Goal: Information Seeking & Learning: Learn about a topic

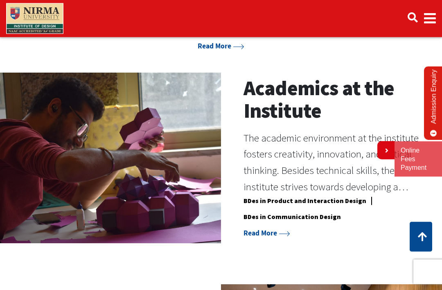
scroll to position [466, 0]
click at [274, 233] on link "Read More" at bounding box center [267, 232] width 47 height 9
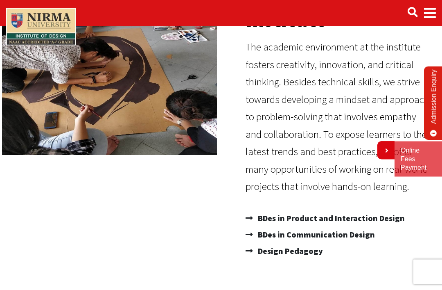
scroll to position [106, 0]
click at [303, 218] on span "BDes in Product and Interaction Design" at bounding box center [330, 218] width 149 height 16
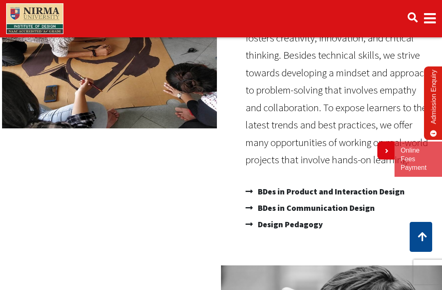
click at [328, 206] on span "BDes in Communication Design" at bounding box center [315, 207] width 119 height 16
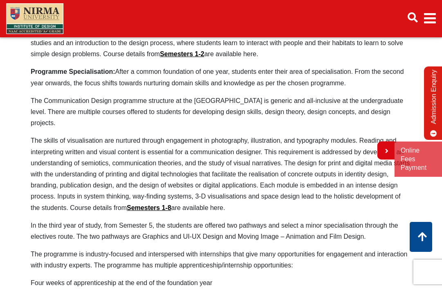
scroll to position [600, 0]
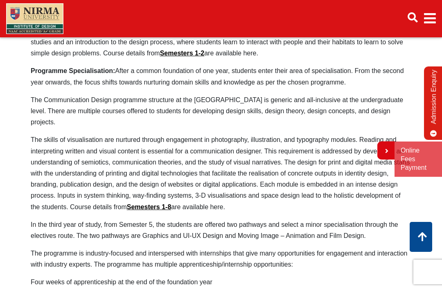
click at [158, 219] on p "In the third year of study, from Semester 5, the students are offered two pathw…" at bounding box center [221, 230] width 381 height 22
click at [161, 203] on link "Semesters 1-8" at bounding box center [149, 206] width 45 height 7
click at [165, 203] on link "Semesters 1-8" at bounding box center [149, 206] width 45 height 7
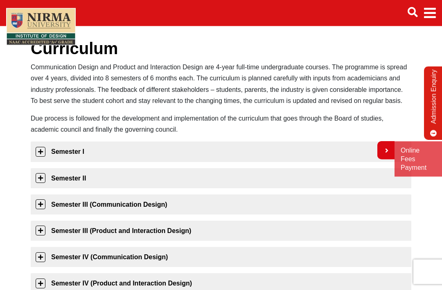
scroll to position [57, 0]
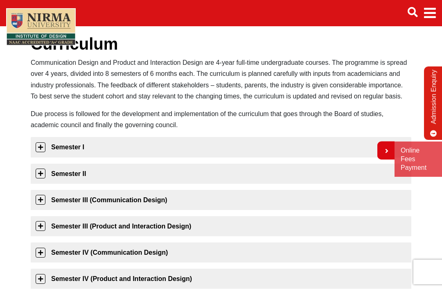
click at [40, 147] on link "Semester I" at bounding box center [221, 147] width 381 height 20
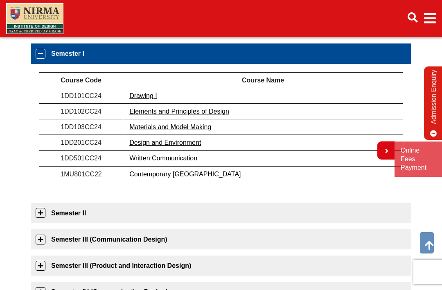
scroll to position [152, 0]
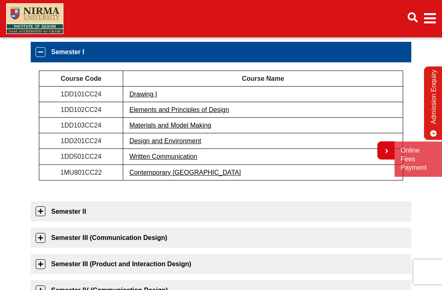
click at [45, 211] on link "Semester II" at bounding box center [221, 211] width 381 height 20
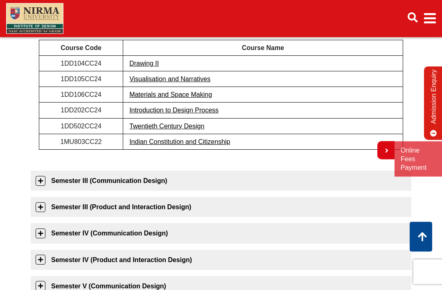
scroll to position [209, 0]
click at [47, 188] on link "Semester III (Communication Design)" at bounding box center [221, 180] width 381 height 20
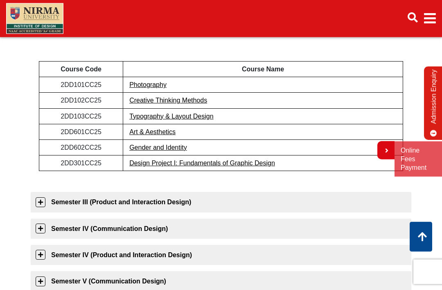
scroll to position [234, 0]
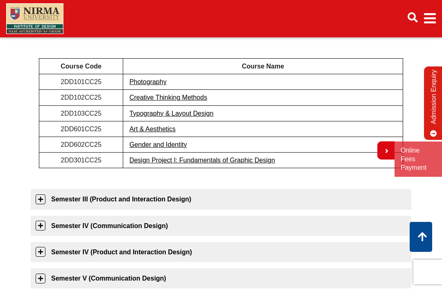
click at [147, 145] on link "Gender and Identity" at bounding box center [158, 144] width 58 height 7
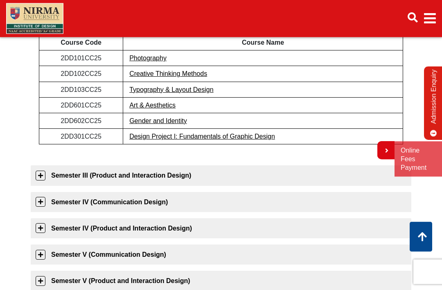
scroll to position [272, 0]
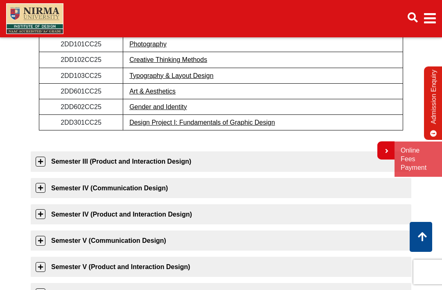
click at [43, 161] on link "Semester III (Product and Interaction Design)" at bounding box center [221, 161] width 381 height 20
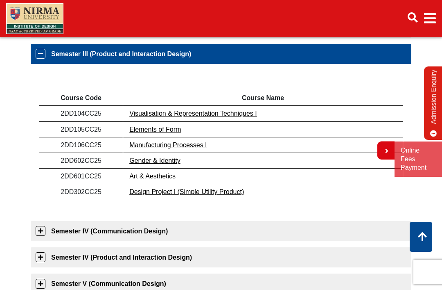
scroll to position [223, 0]
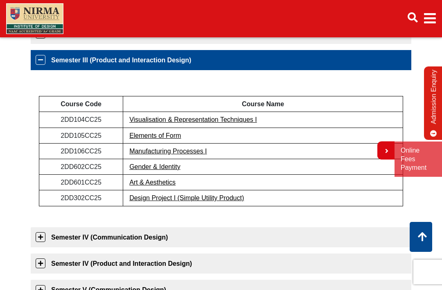
click at [37, 236] on link "Semester IV (Communication Design)" at bounding box center [221, 237] width 381 height 20
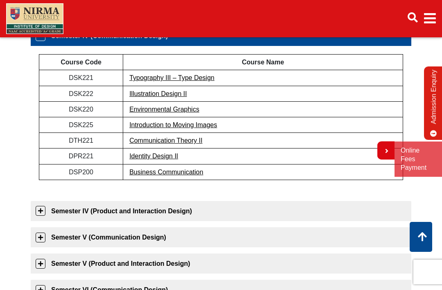
scroll to position [278, 0]
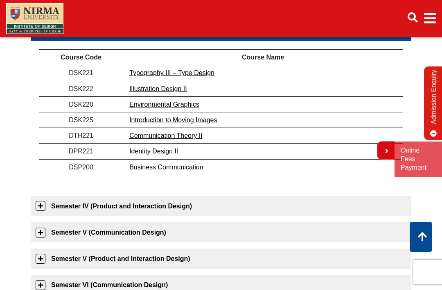
click at [41, 212] on link "Semester IV (Product and Interaction Design)" at bounding box center [221, 206] width 381 height 20
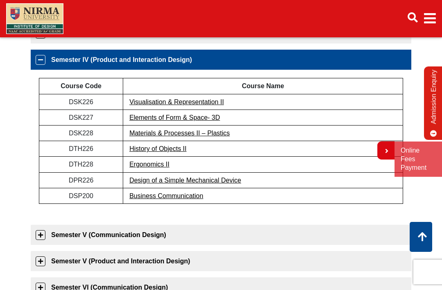
scroll to position [275, 0]
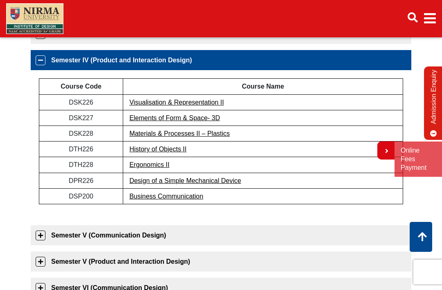
click at [42, 236] on link "Semester V (Communication Design)" at bounding box center [221, 235] width 381 height 20
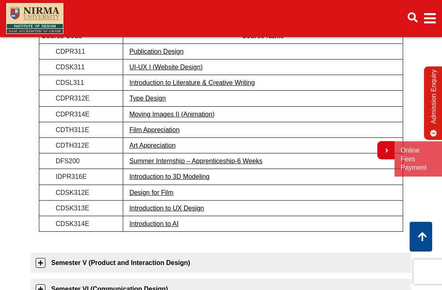
scroll to position [352, 0]
click at [134, 194] on link "Design for Film" at bounding box center [151, 192] width 44 height 7
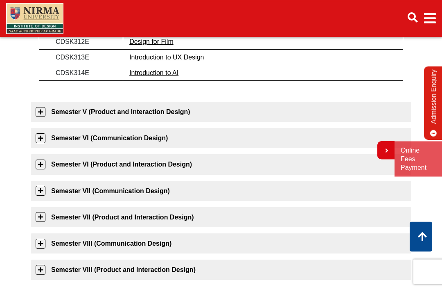
click at [42, 109] on link "Semester V (Product and Interaction Design)" at bounding box center [221, 112] width 381 height 20
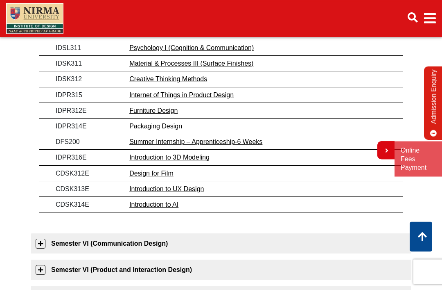
scroll to position [385, 0]
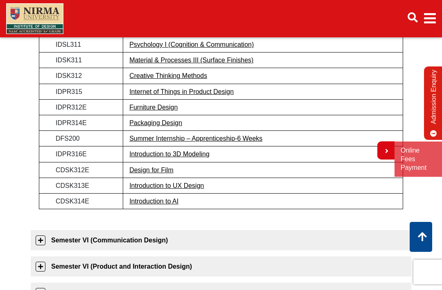
click at [37, 235] on link "Semester VI (Communication Design)" at bounding box center [221, 240] width 381 height 20
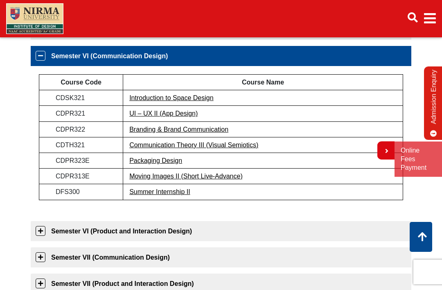
scroll to position [354, 0]
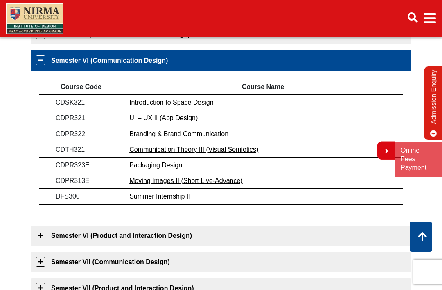
click at [136, 133] on link "Branding & Brand Communication" at bounding box center [178, 133] width 99 height 7
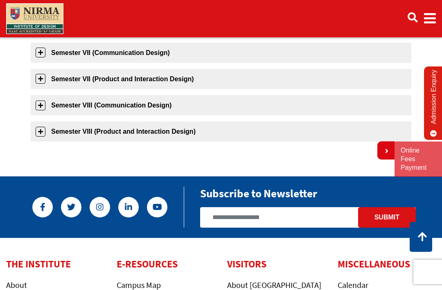
scroll to position [548, 0]
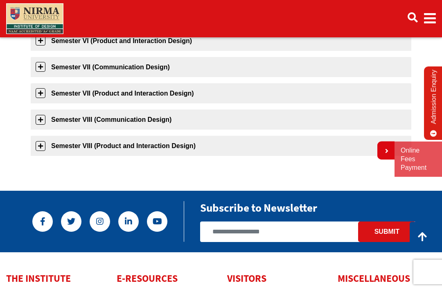
click at [54, 127] on link "Semester VIII (Communication Design)" at bounding box center [221, 119] width 381 height 20
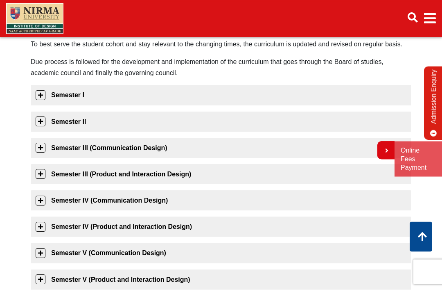
scroll to position [0, 0]
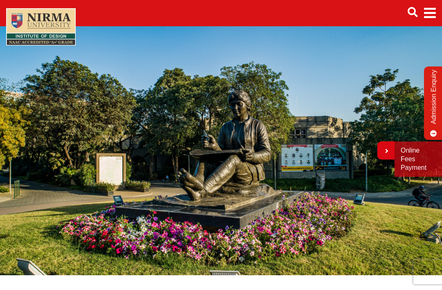
click at [435, 13] on span "Main navigation" at bounding box center [430, 13] width 12 height 23
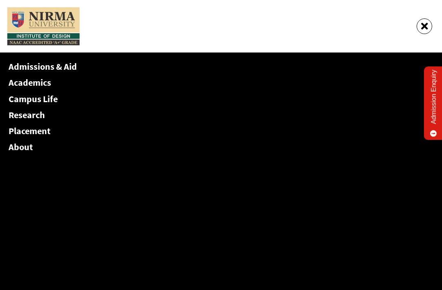
click at [49, 82] on link "Academics" at bounding box center [30, 82] width 43 height 11
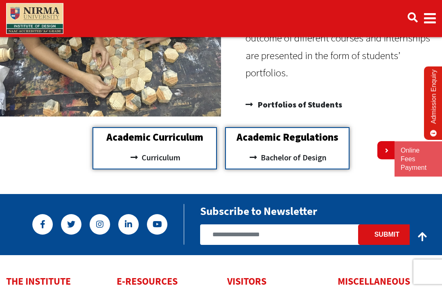
scroll to position [669, 0]
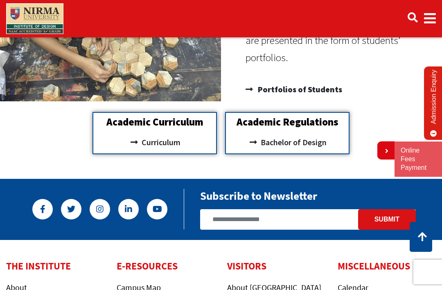
click at [315, 131] on div "Academic Regulations Bachelor of Design" at bounding box center [287, 133] width 125 height 42
click at [326, 117] on h2 "Academic Regulations" at bounding box center [287, 122] width 115 height 10
click at [315, 140] on span "Bachelor of Design" at bounding box center [293, 142] width 68 height 14
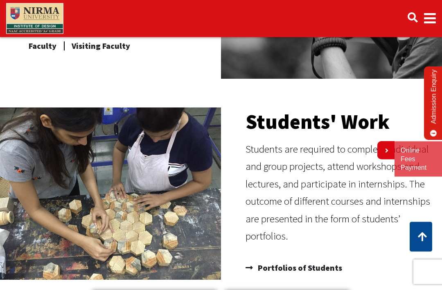
scroll to position [490, 0]
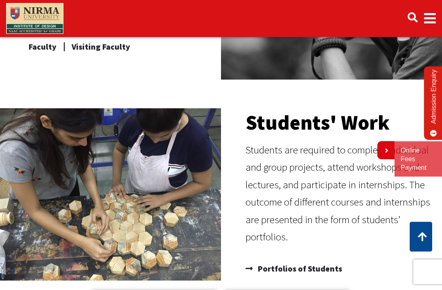
click at [302, 262] on span "Portfolios of Students" at bounding box center [299, 268] width 86 height 16
click at [297, 269] on span "Portfolios of Students" at bounding box center [299, 268] width 86 height 16
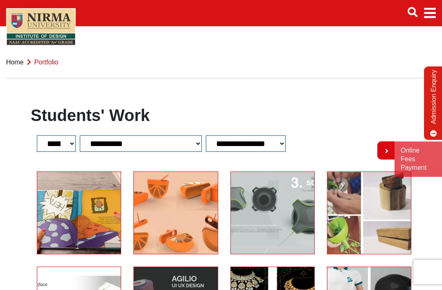
click at [429, 13] on span "Main navigation" at bounding box center [430, 13] width 12 height 23
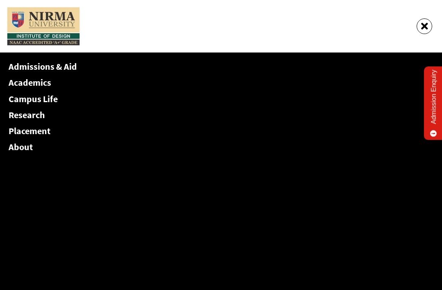
click at [71, 68] on link "Admissions & Aid" at bounding box center [43, 66] width 68 height 11
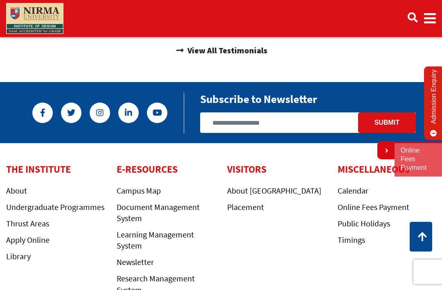
scroll to position [584, 0]
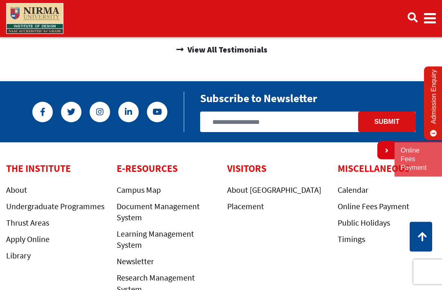
click at [353, 206] on link "Online Fees Payment" at bounding box center [374, 206] width 72 height 10
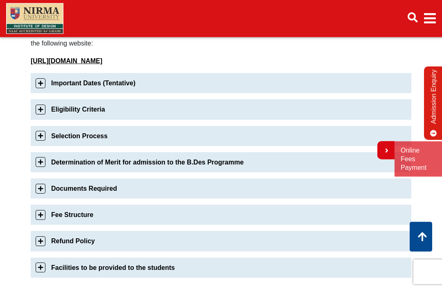
click at [36, 205] on link "Fee Structure" at bounding box center [221, 215] width 381 height 20
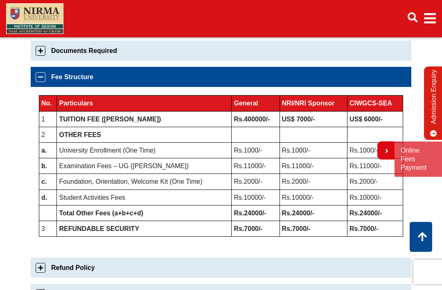
scroll to position [416, 0]
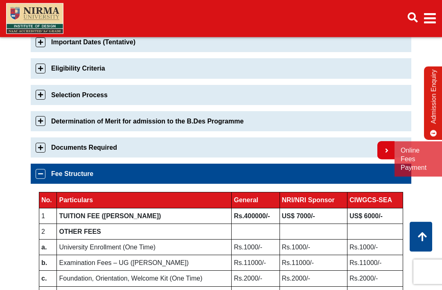
click at [41, 138] on link "Documents Required" at bounding box center [221, 148] width 381 height 20
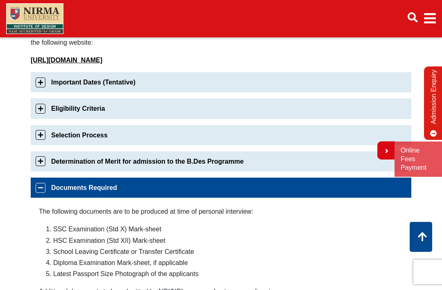
scroll to position [272, 0]
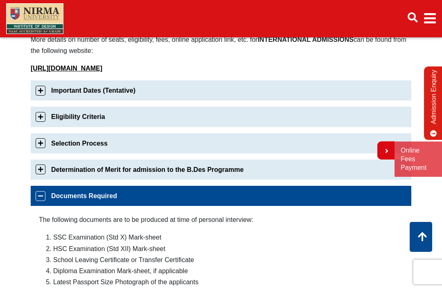
click at [47, 133] on link "Selection Process" at bounding box center [221, 143] width 381 height 20
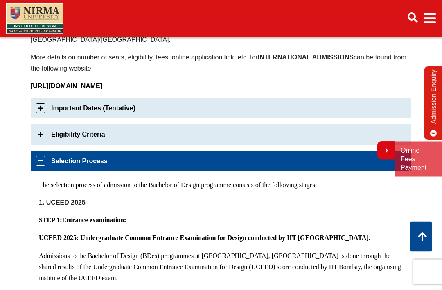
scroll to position [248, 0]
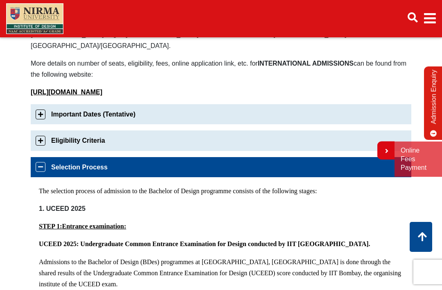
click at [39, 130] on link "Eligibility Criteria" at bounding box center [221, 140] width 381 height 20
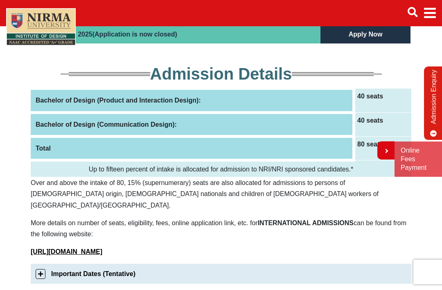
scroll to position [87, 0]
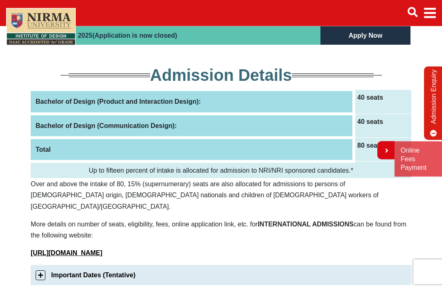
click at [353, 130] on th "Bachelor of Design (Communication Design):" at bounding box center [193, 126] width 324 height 24
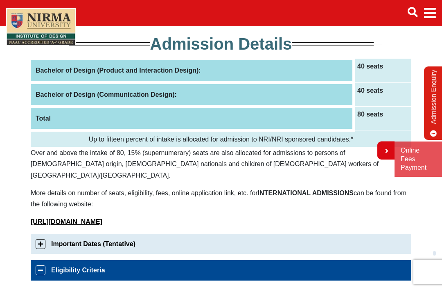
scroll to position [124, 0]
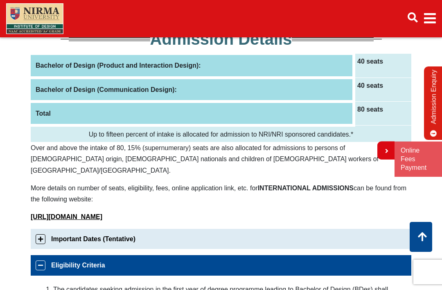
click at [387, 151] on icon at bounding box center [386, 150] width 5 height 7
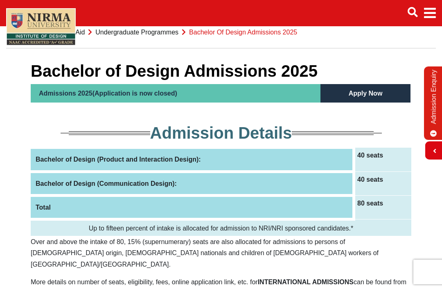
scroll to position [31, 0]
